Goal: Communication & Community: Answer question/provide support

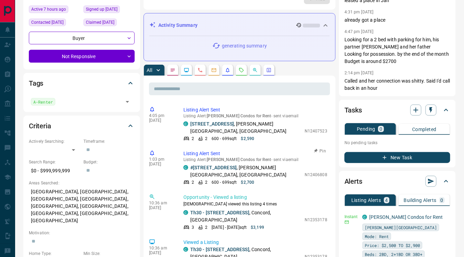
scroll to position [80, 0]
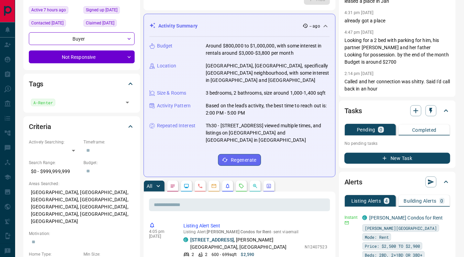
click at [270, 93] on div "Budget Around $800,000 to $1,000,000, with some interest in rentals around $3,0…" at bounding box center [239, 104] width 180 height 134
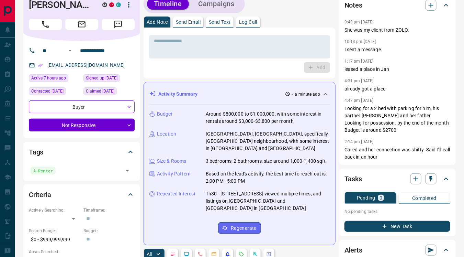
scroll to position [0, 0]
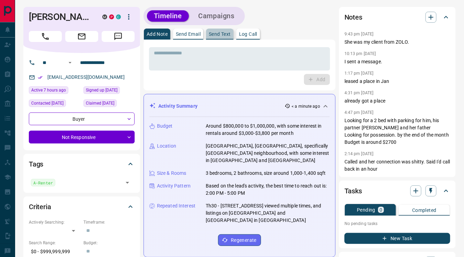
click at [221, 35] on p "Send Text" at bounding box center [220, 34] width 22 height 5
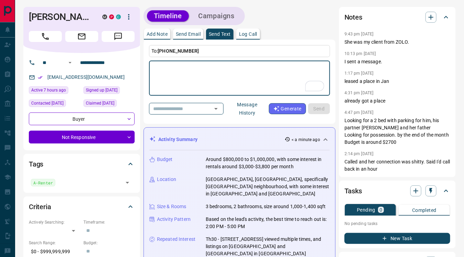
click at [253, 112] on button "Message History" at bounding box center [247, 108] width 43 height 19
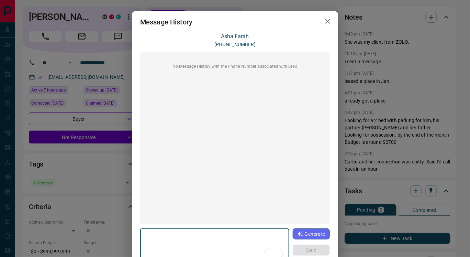
click at [325, 23] on icon "button" at bounding box center [327, 21] width 5 height 5
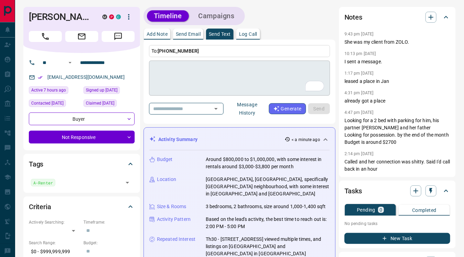
click at [159, 71] on textarea "To enrich screen reader interactions, please activate Accessibility in Grammarl…" at bounding box center [239, 78] width 171 height 29
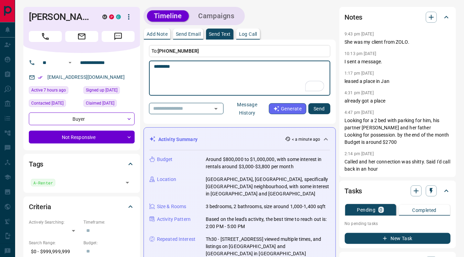
paste textarea "**********"
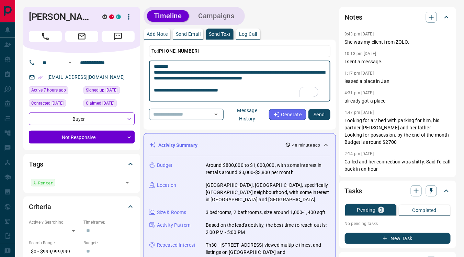
click at [205, 78] on textarea "**********" at bounding box center [240, 81] width 172 height 35
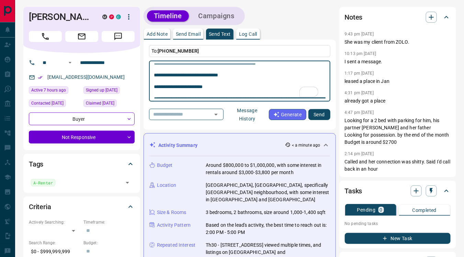
scroll to position [30, 0]
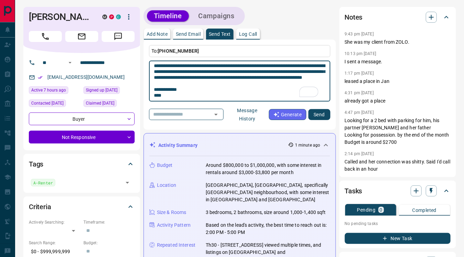
type textarea "**********"
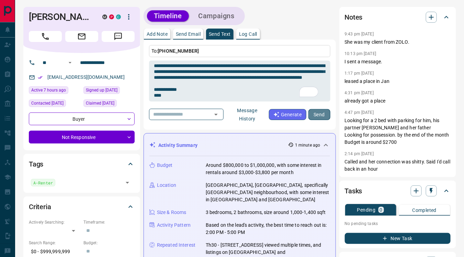
click at [325, 114] on button "Send" at bounding box center [320, 114] width 22 height 11
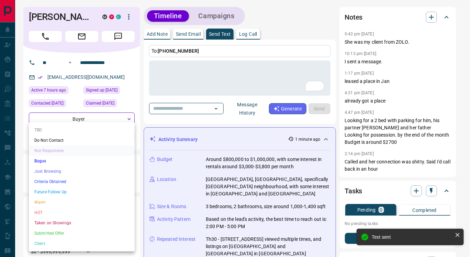
click at [74, 172] on li "Just Browsing" at bounding box center [82, 171] width 106 height 10
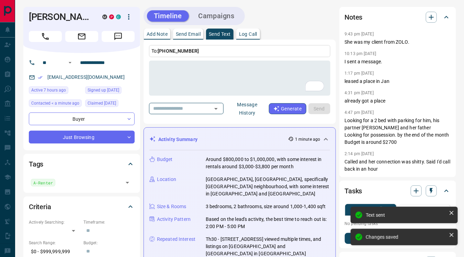
type input "*"
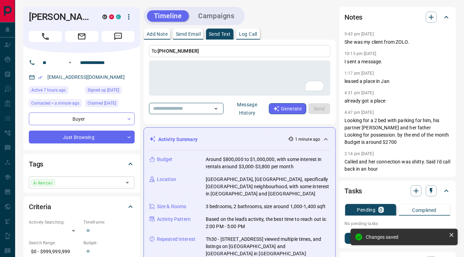
click at [66, 182] on input "text" at bounding box center [89, 182] width 64 height 8
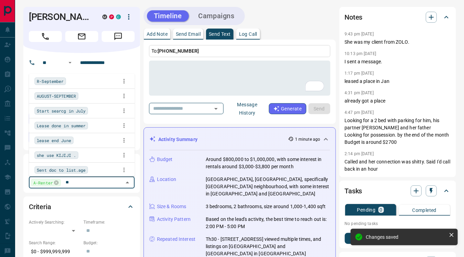
type input "***"
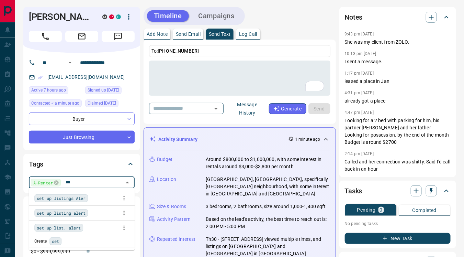
click at [72, 196] on span "set up listings Aler" at bounding box center [61, 197] width 49 height 7
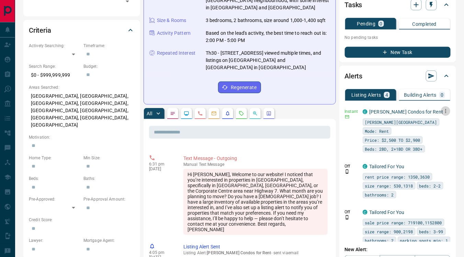
click at [443, 111] on icon "button" at bounding box center [446, 111] width 6 height 6
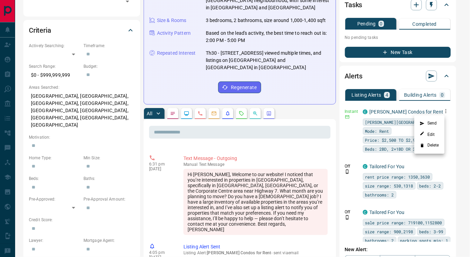
click at [433, 147] on li "Delete" at bounding box center [429, 145] width 30 height 11
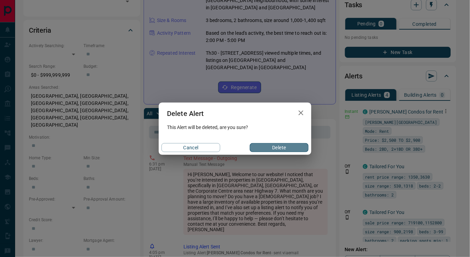
click at [297, 146] on button "Delete" at bounding box center [279, 147] width 59 height 9
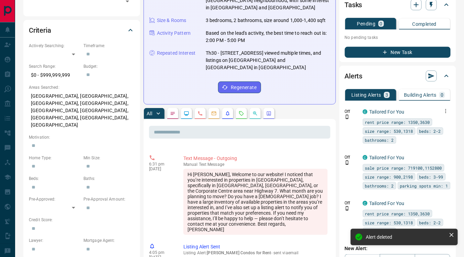
click at [445, 111] on icon "button" at bounding box center [445, 111] width 1 height 4
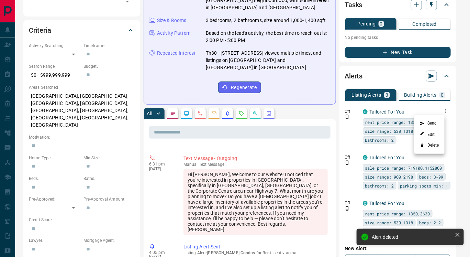
click at [402, 148] on div at bounding box center [235, 128] width 470 height 257
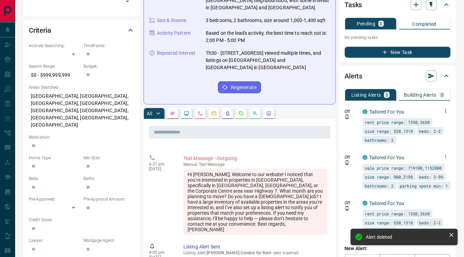
scroll to position [8, 0]
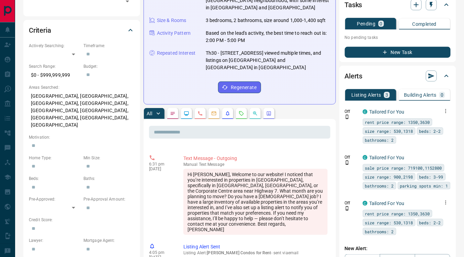
click at [408, 217] on div "rent price range: 1350,3630" at bounding box center [398, 214] width 70 height 8
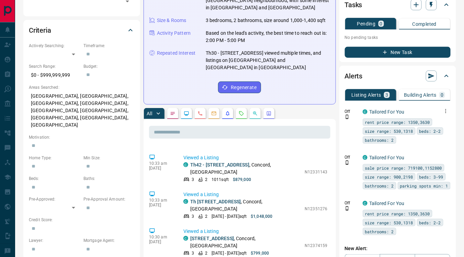
scroll to position [351, 0]
click at [347, 137] on div "Off C Tailored For You rent price range: 1350,3630 size range: 530,1318 beds: 2…" at bounding box center [398, 126] width 106 height 40
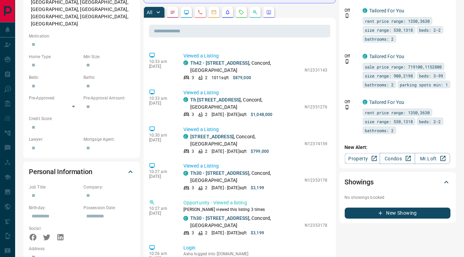
scroll to position [288, 0]
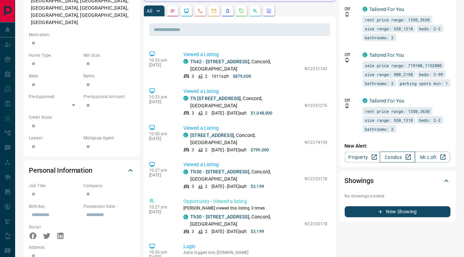
click at [391, 157] on link "Condos" at bounding box center [397, 157] width 35 height 11
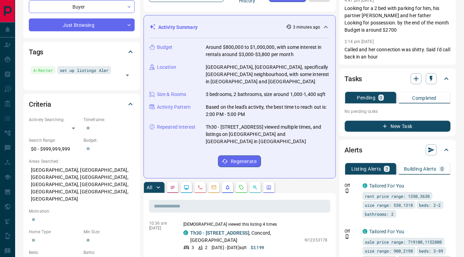
scroll to position [97, 0]
